Goal: Ask a question

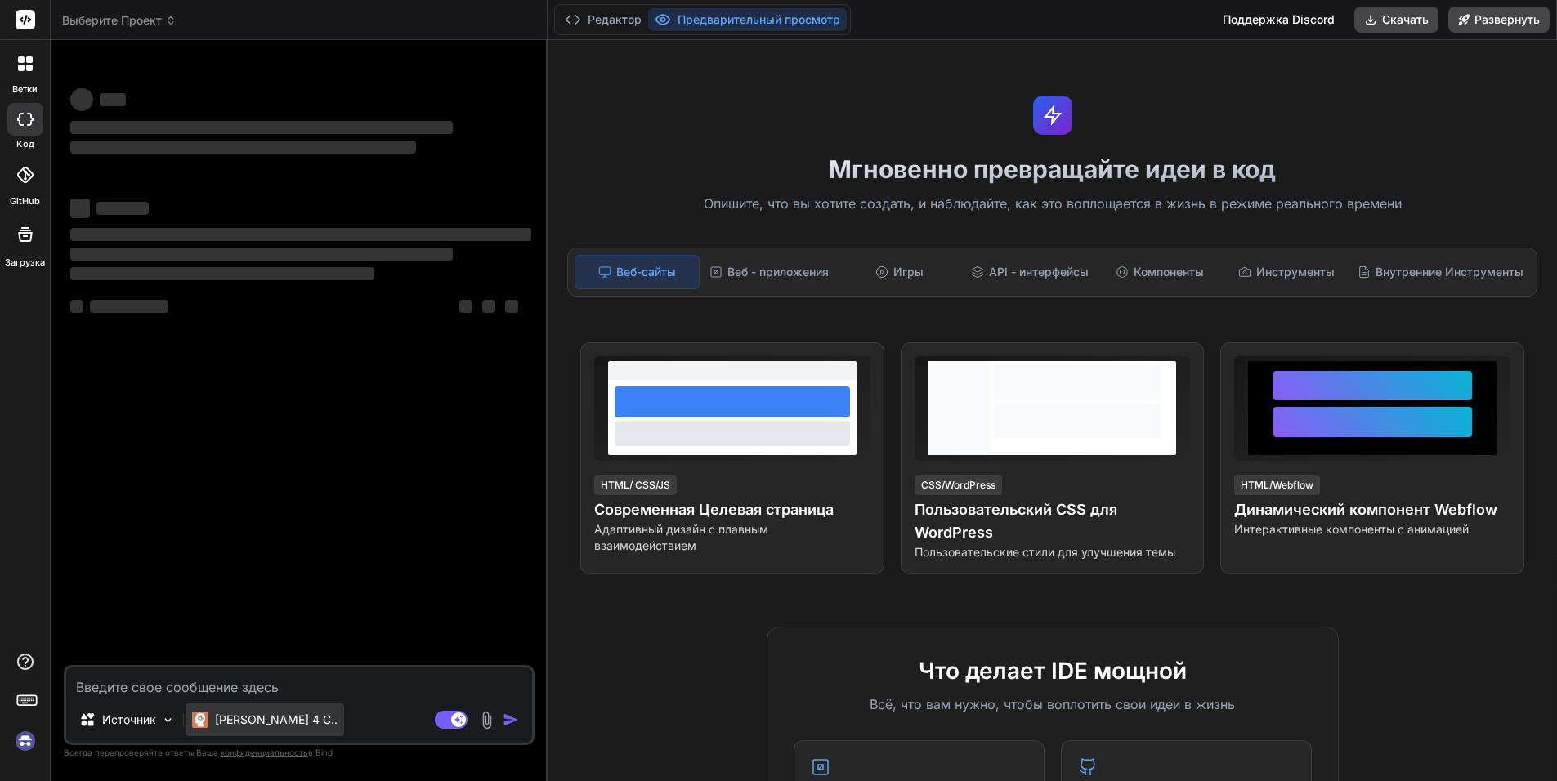
click at [263, 714] on ya-tr-span "[PERSON_NAME] 4 С.." at bounding box center [276, 720] width 123 height 14
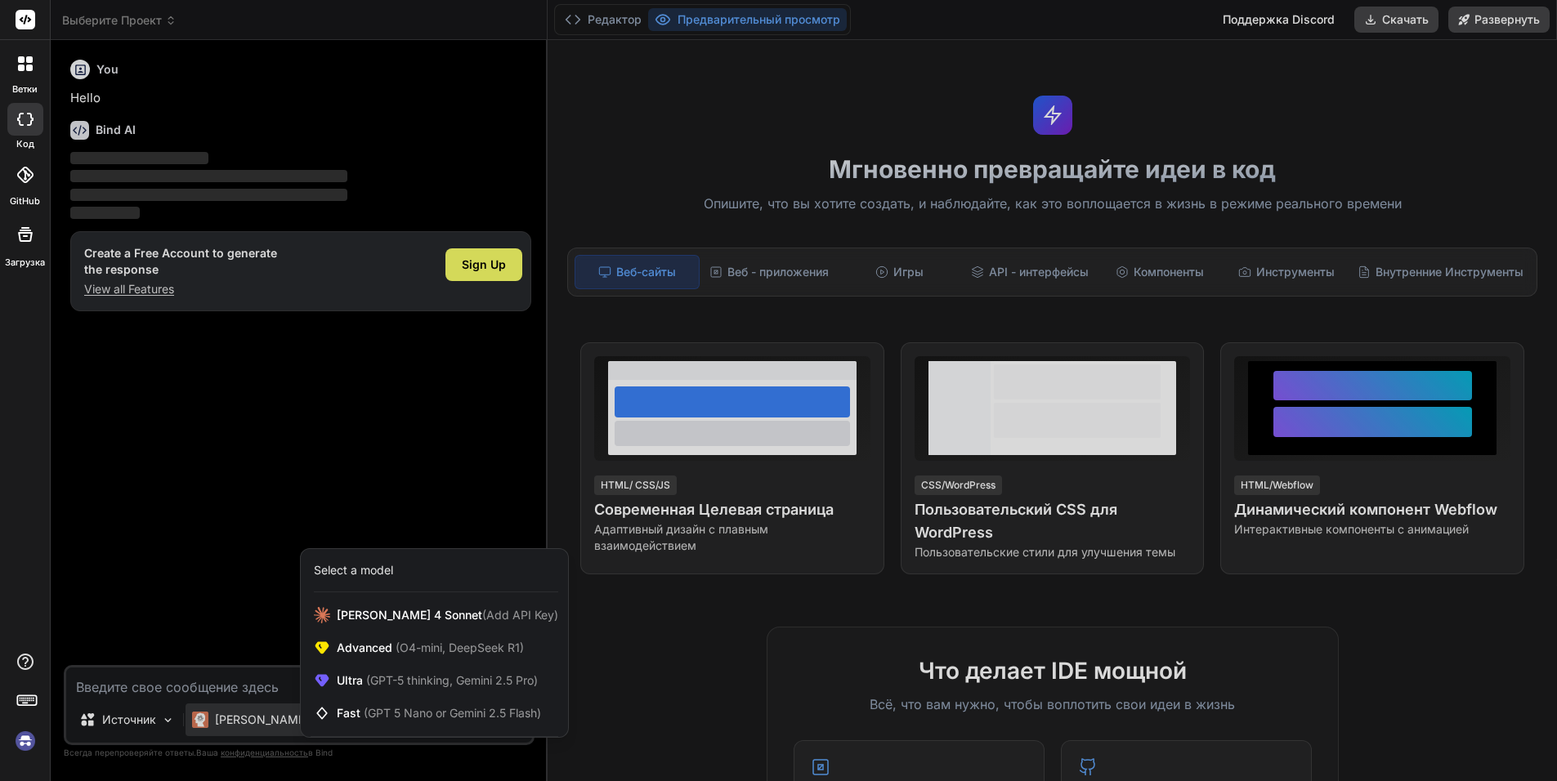
scroll to position [94, 0]
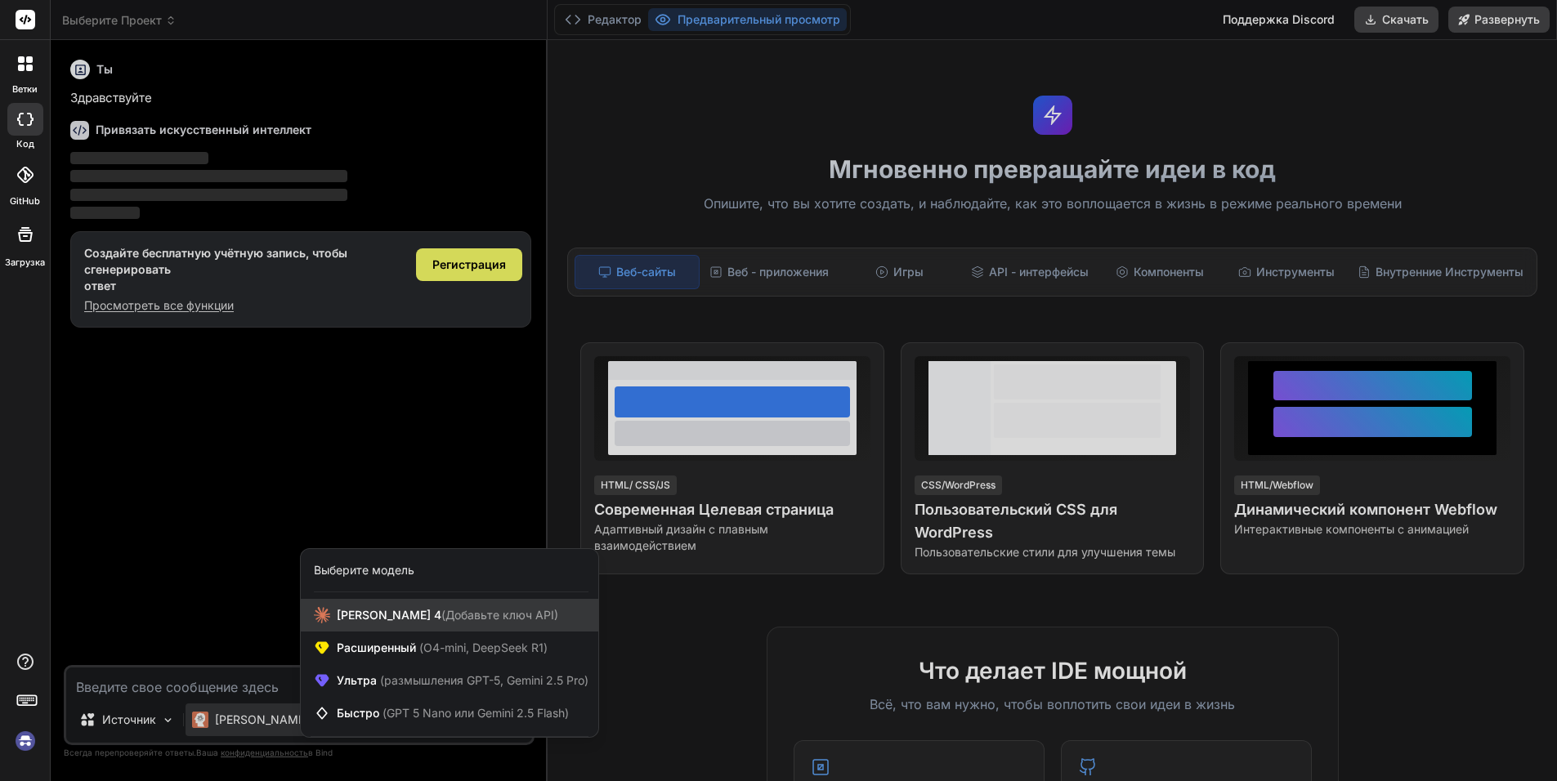
click at [404, 626] on div "[PERSON_NAME] 4 (Добавьте ключ API)" at bounding box center [450, 615] width 298 height 33
type textarea "x"
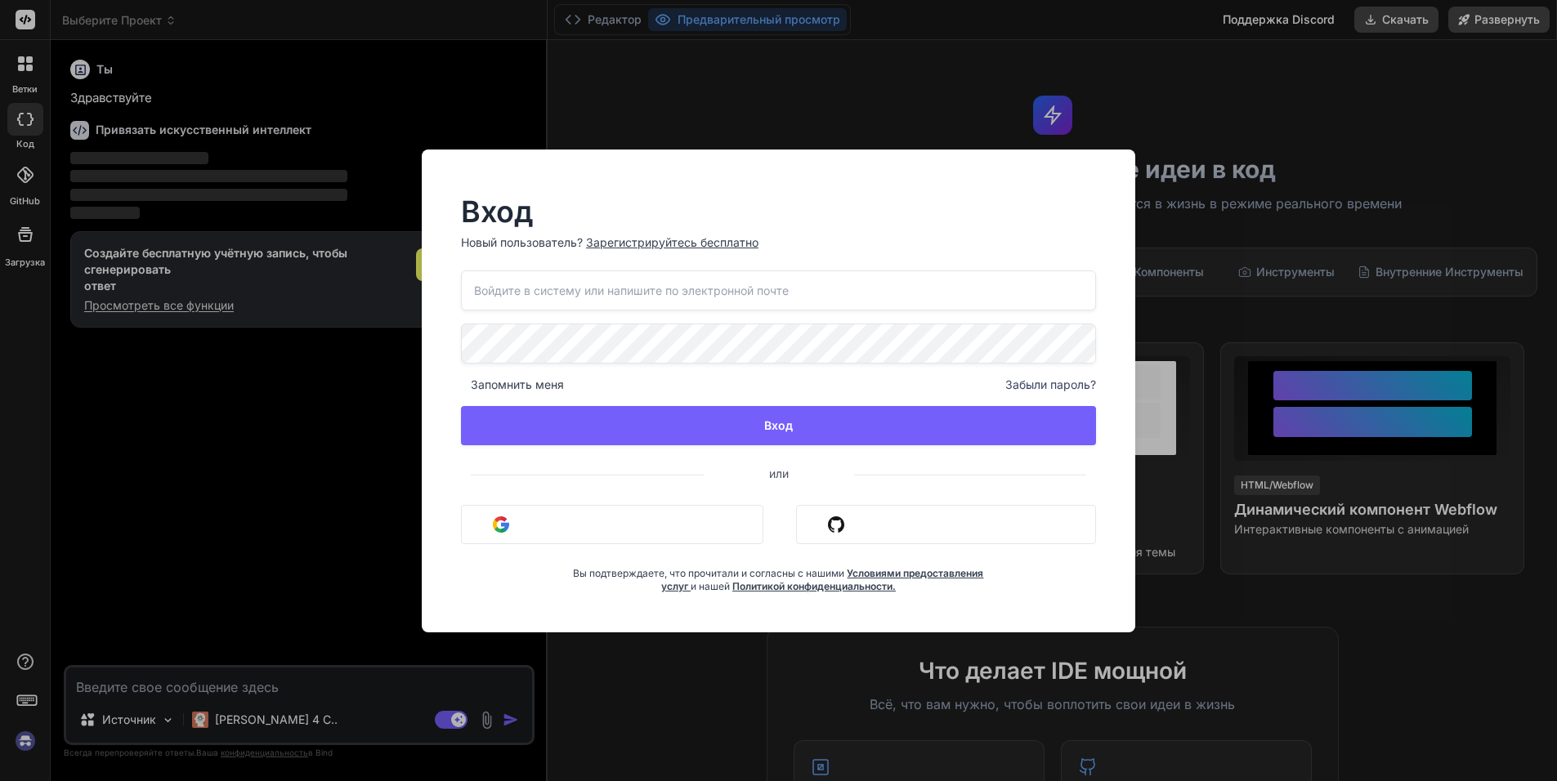
click at [273, 620] on div "Вход Новый пользователь? Зарегистрируйтесь бесплатно Запомнить меня Забыли паро…" at bounding box center [778, 390] width 1557 height 781
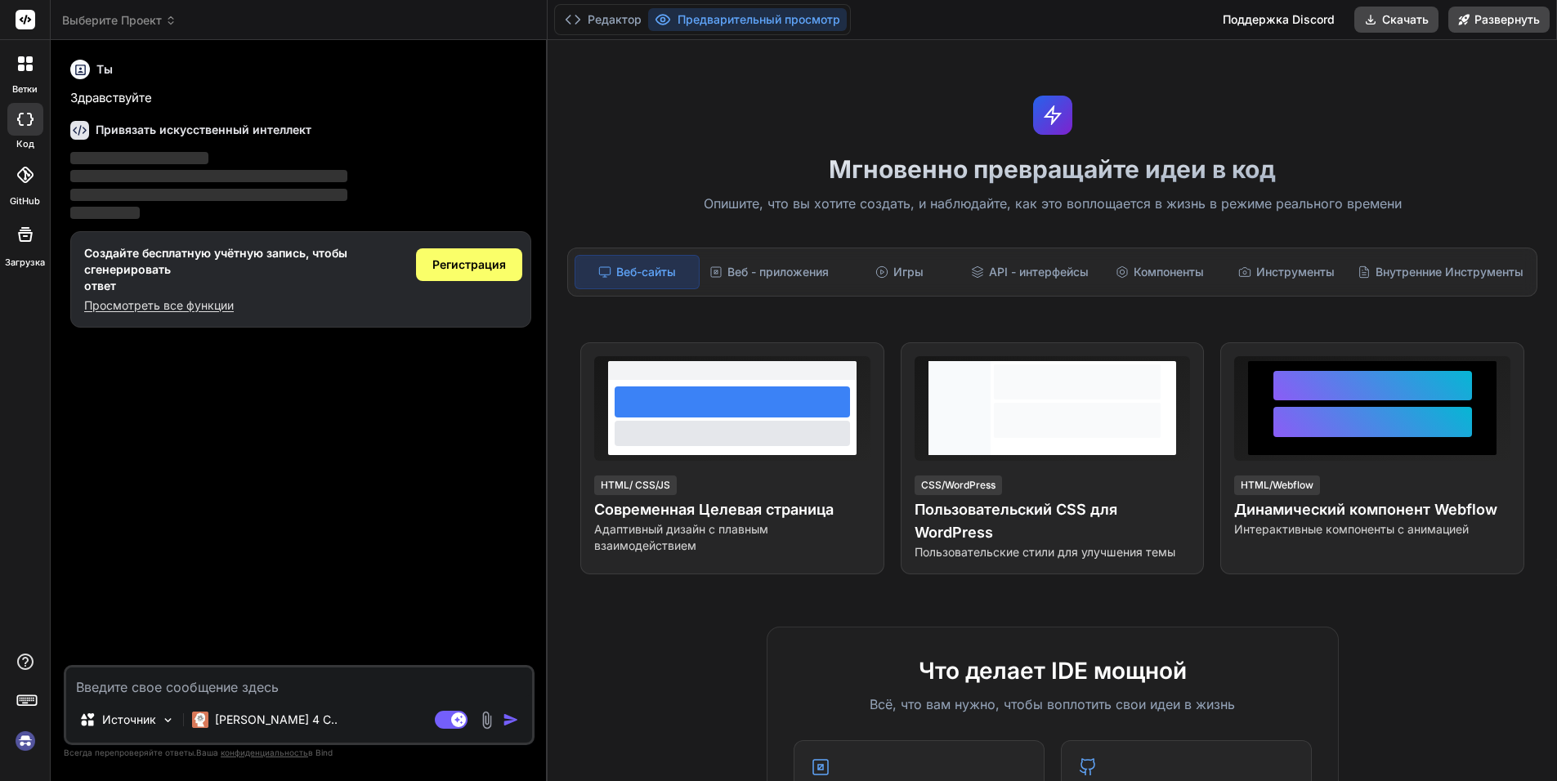
click at [208, 686] on textarea at bounding box center [299, 682] width 466 height 29
type textarea "r"
type textarea "x"
type textarea "re"
type textarea "x"
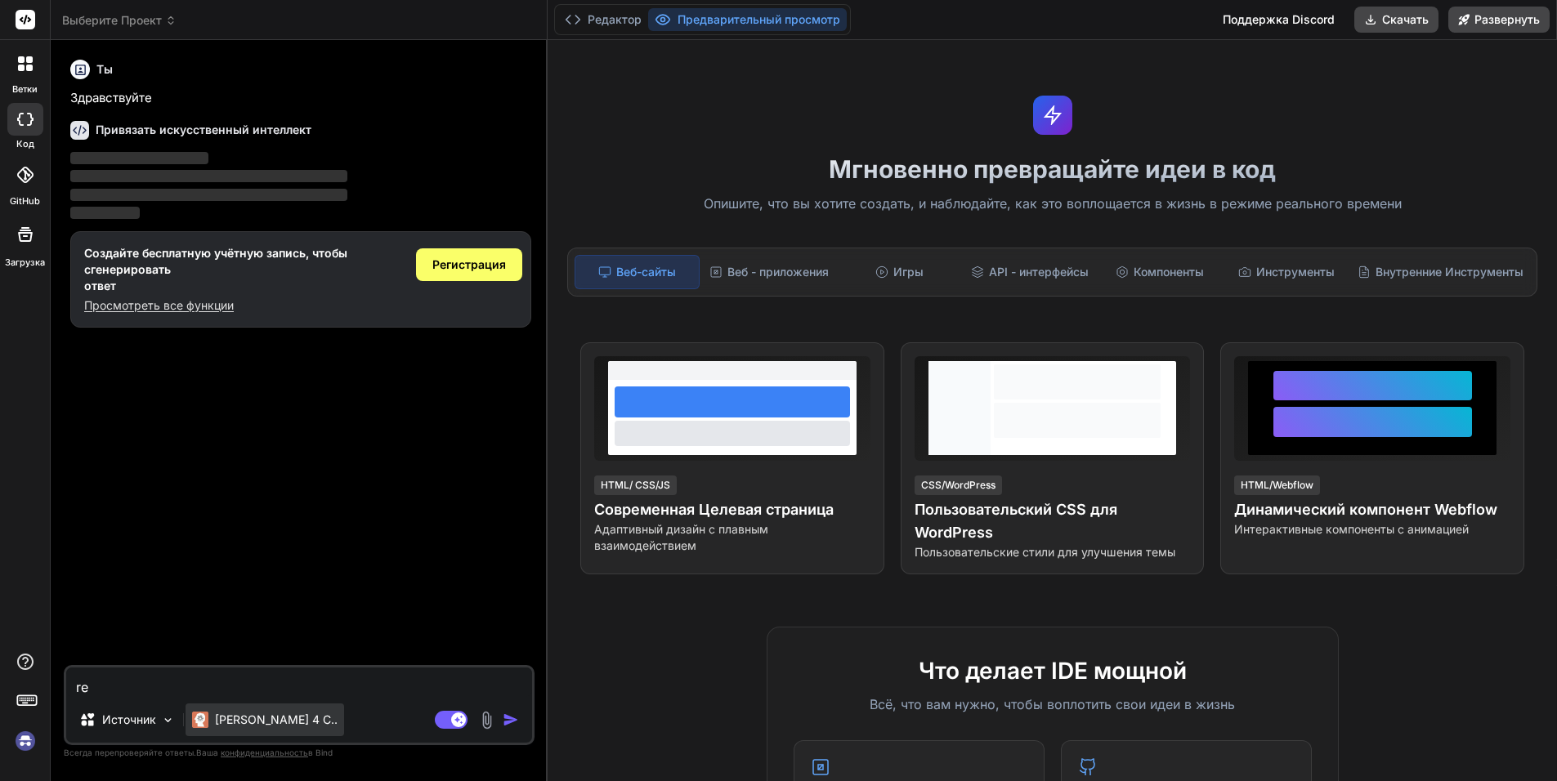
type textarea "re"
click at [199, 728] on div "[PERSON_NAME] 4 С.." at bounding box center [265, 720] width 159 height 33
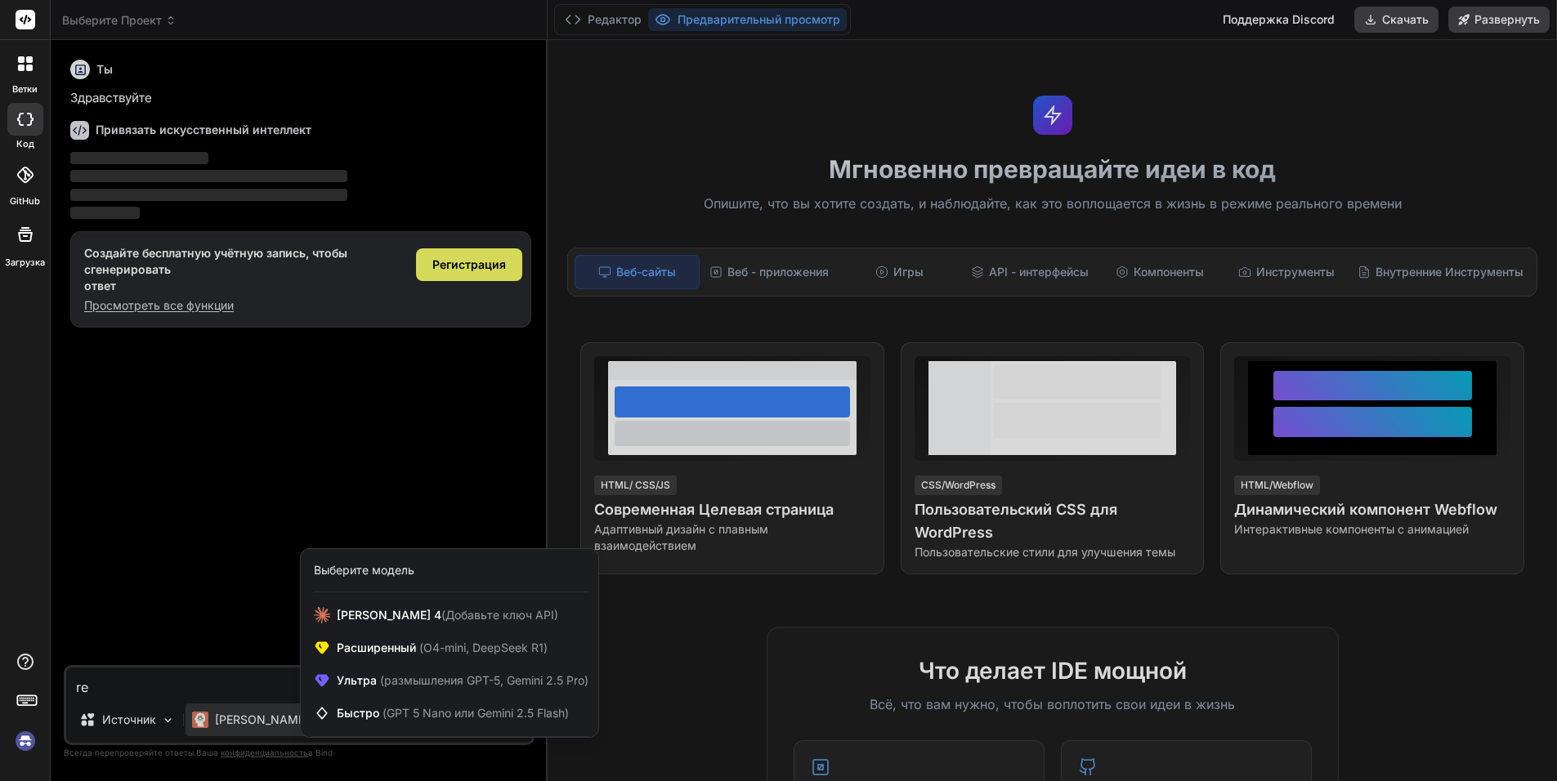
click at [179, 591] on div at bounding box center [778, 390] width 1557 height 781
type textarea "x"
